Goal: Information Seeking & Learning: Learn about a topic

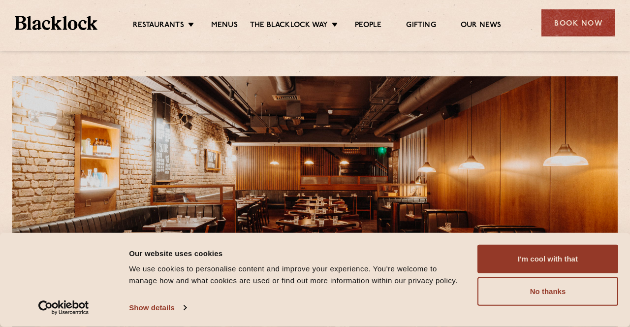
click at [550, 259] on button "I'm cool with that" at bounding box center [547, 259] width 141 height 29
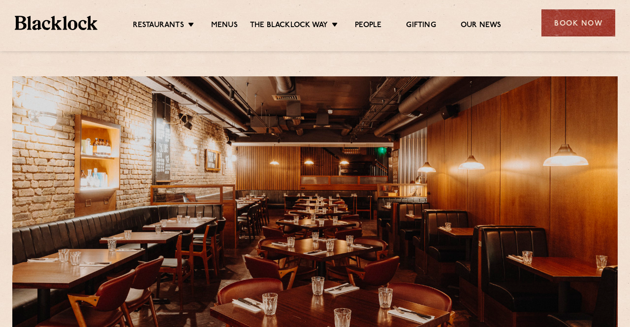
click at [231, 28] on link "Menus" at bounding box center [224, 26] width 27 height 10
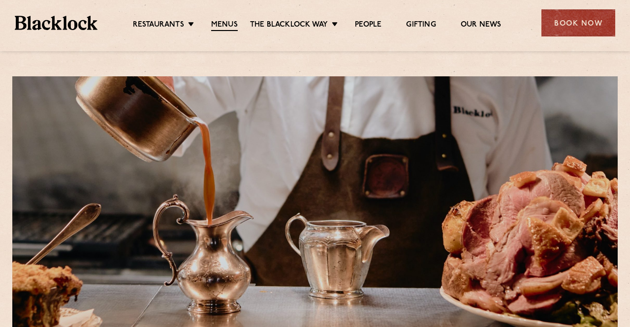
click at [559, 279] on div at bounding box center [314, 215] width 605 height 278
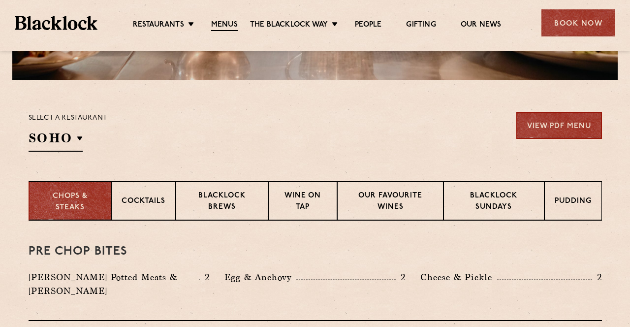
scroll to position [278, 0]
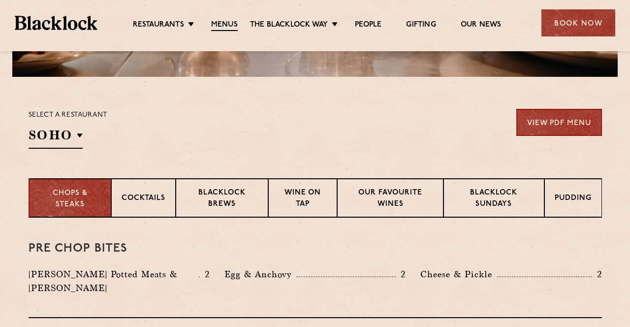
click at [573, 205] on p "Pudding" at bounding box center [573, 199] width 37 height 12
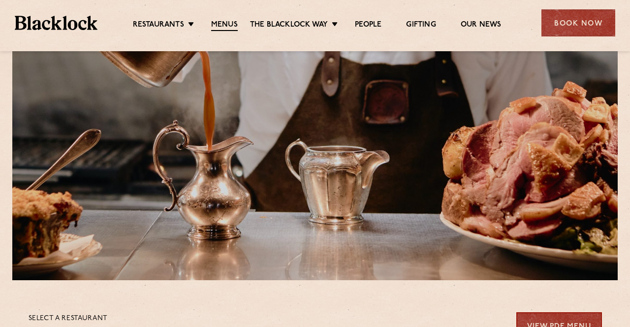
scroll to position [0, 0]
